Goal: Check status

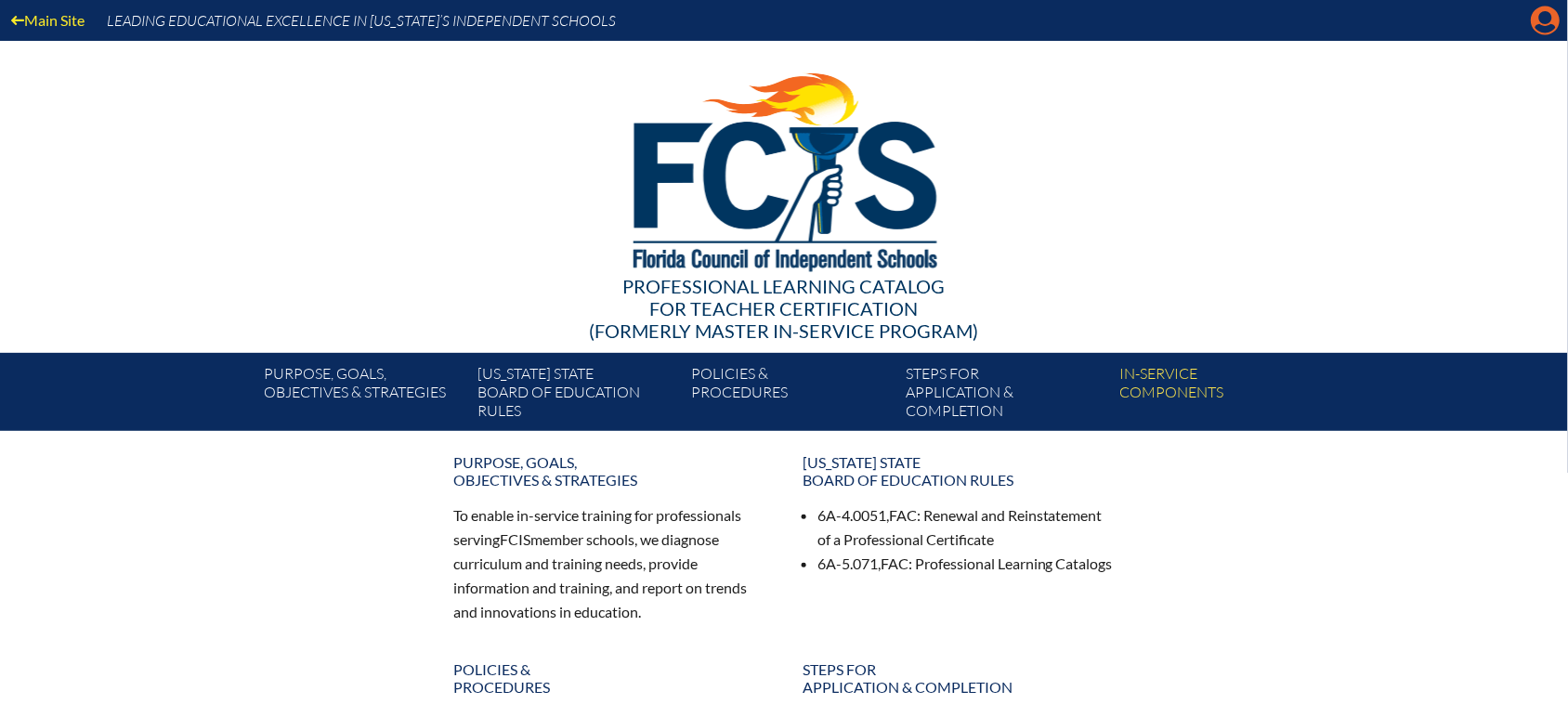
click at [1547, 10] on icon at bounding box center [1546, 21] width 29 height 29
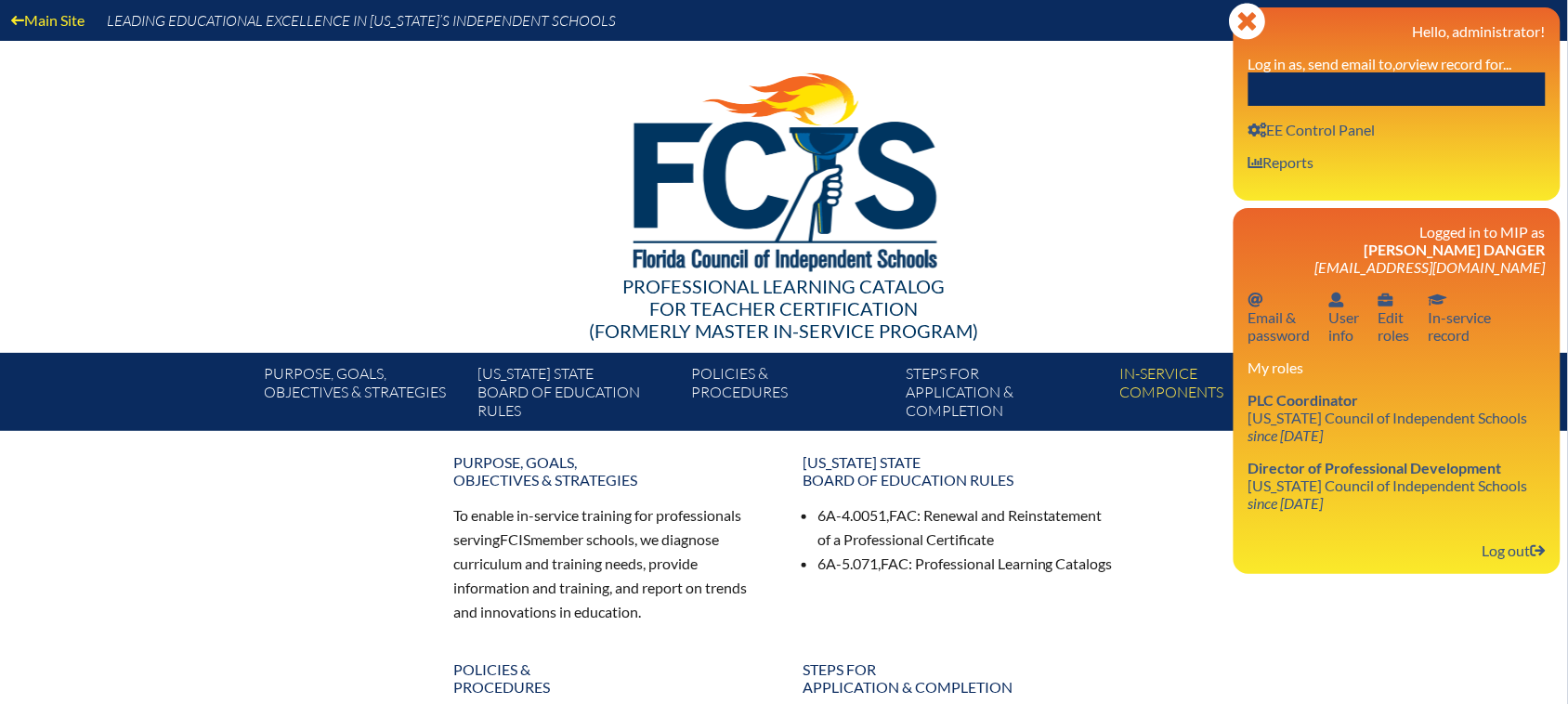
click at [1480, 86] on input "text" at bounding box center [1397, 89] width 297 height 33
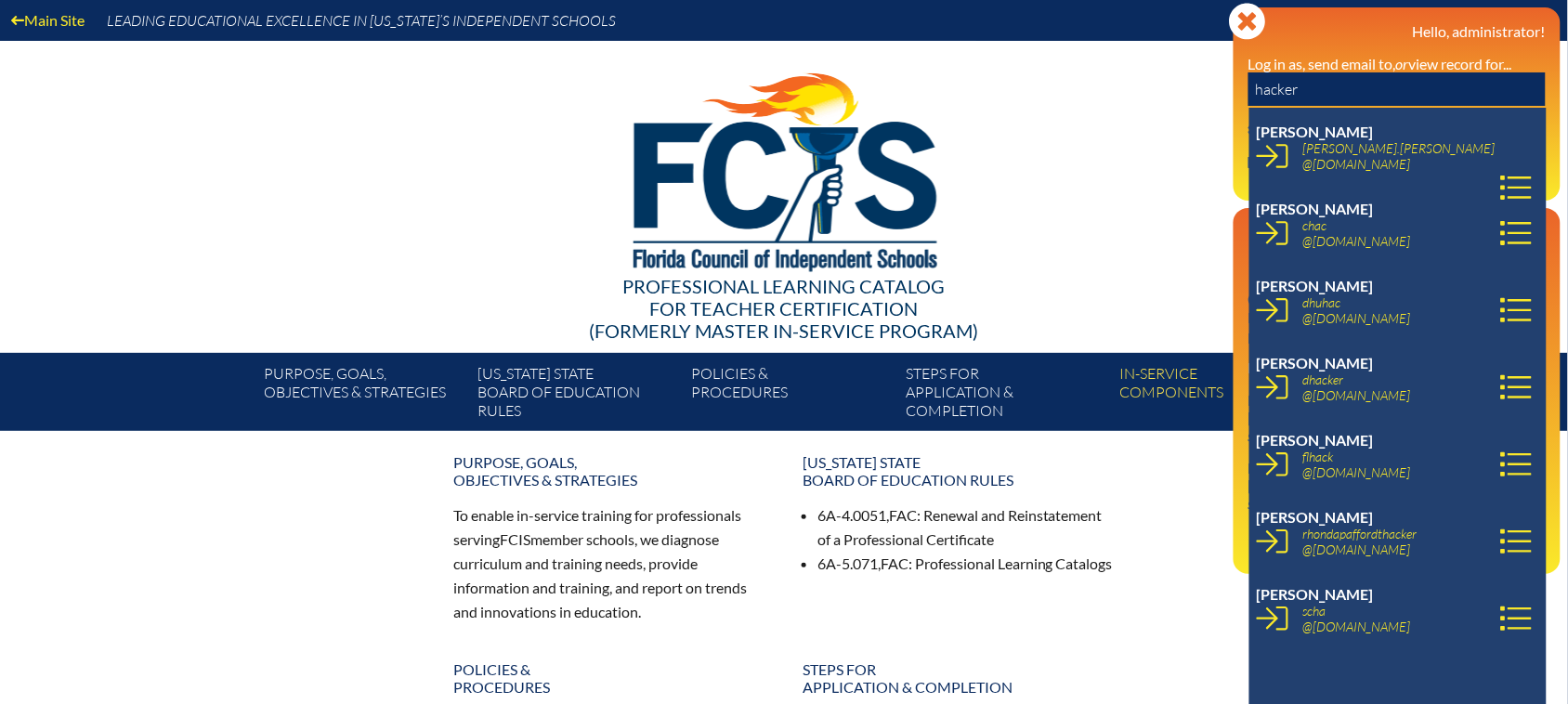
type input "hacker"
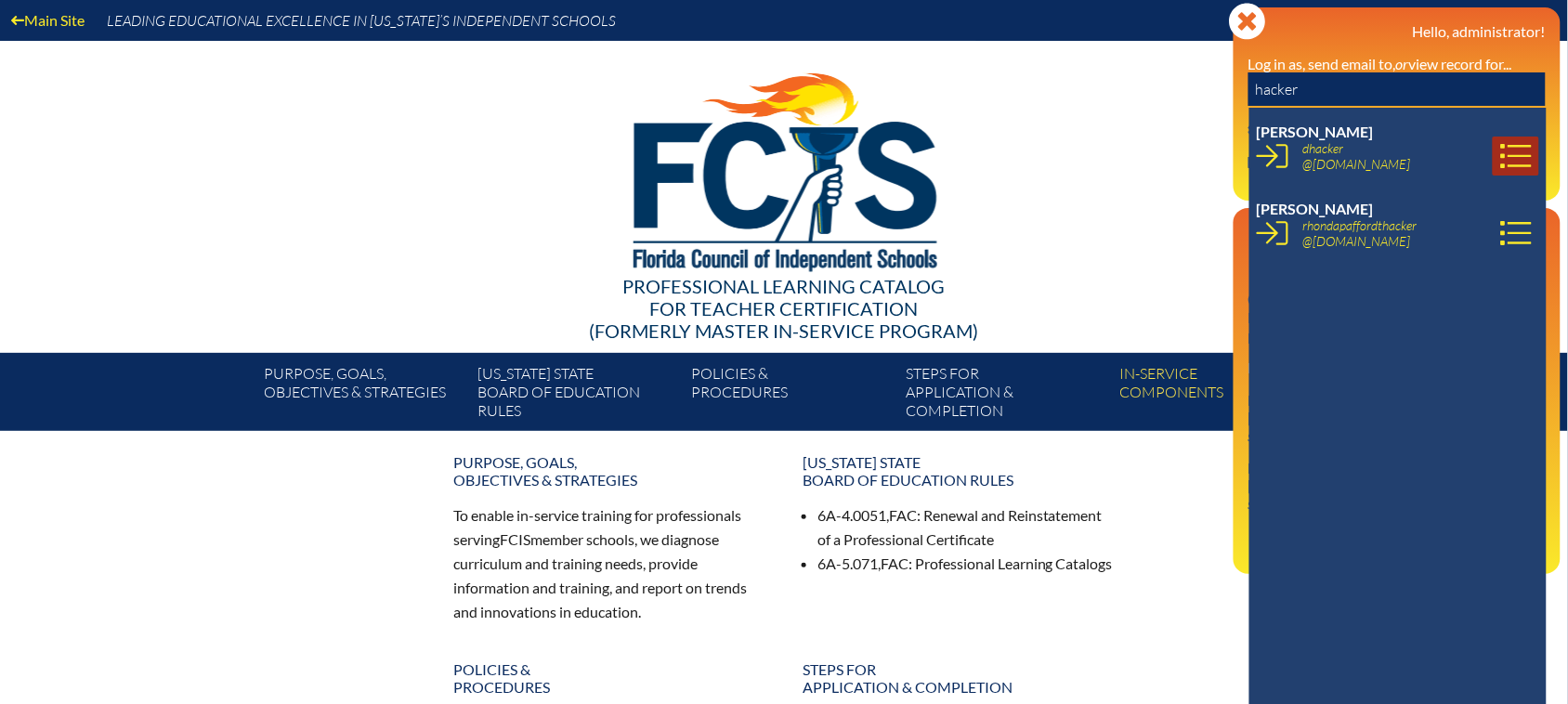
click at [1500, 156] on icon at bounding box center [1515, 156] width 32 height 32
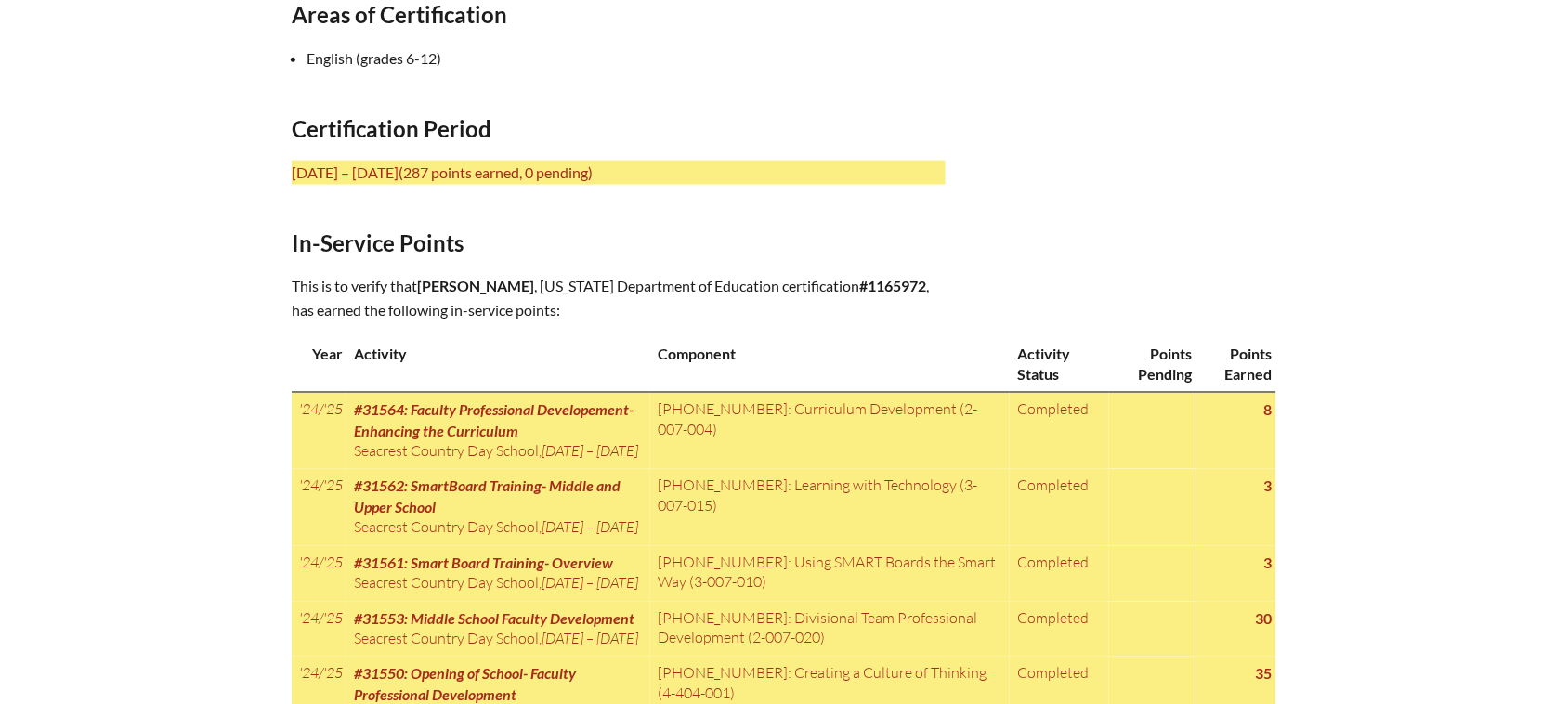
scroll to position [696, 0]
